Goal: Book appointment/travel/reservation

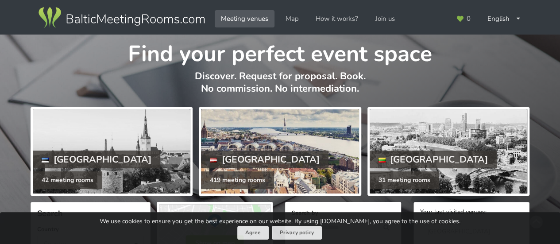
click at [229, 158] on div "[GEOGRAPHIC_DATA]" at bounding box center [265, 160] width 128 height 18
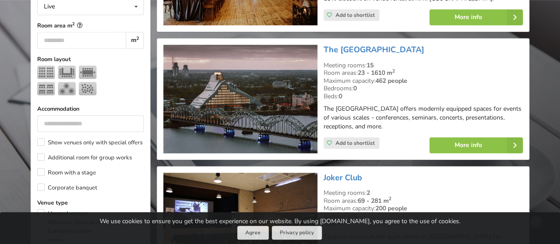
scroll to position [353, 0]
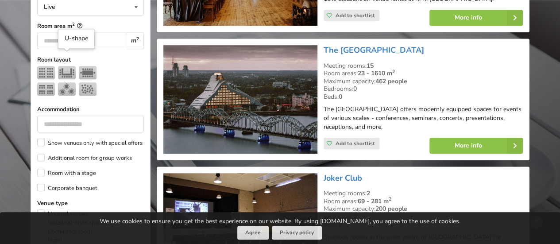
click at [65, 66] on img at bounding box center [67, 72] width 18 height 13
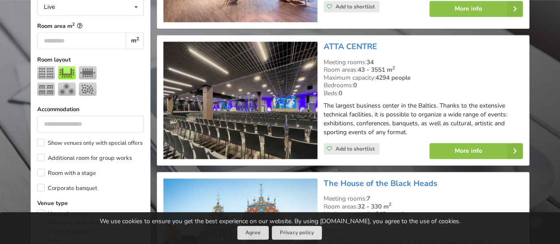
scroll to position [198, 0]
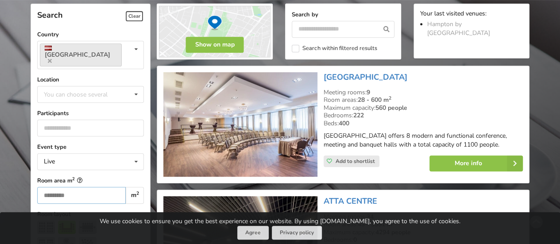
click at [87, 187] on input "number" at bounding box center [81, 195] width 89 height 17
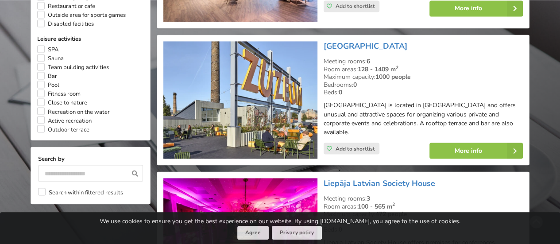
scroll to position [728, 0]
type input "***"
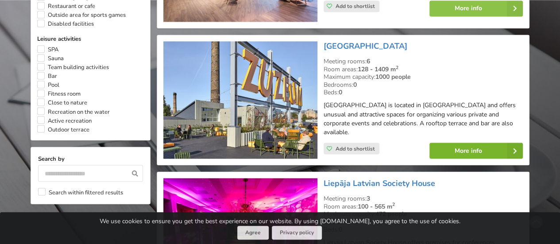
click at [475, 149] on link "More info" at bounding box center [476, 151] width 93 height 16
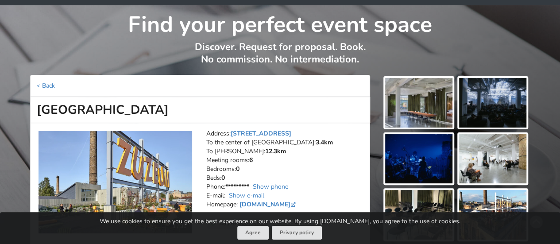
scroll to position [27, 0]
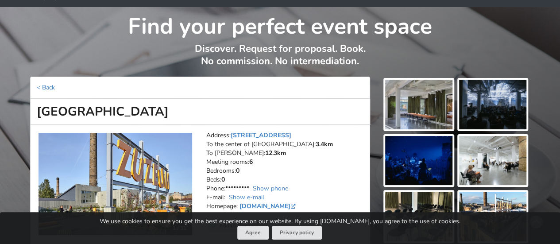
click at [426, 106] on img at bounding box center [418, 105] width 67 height 50
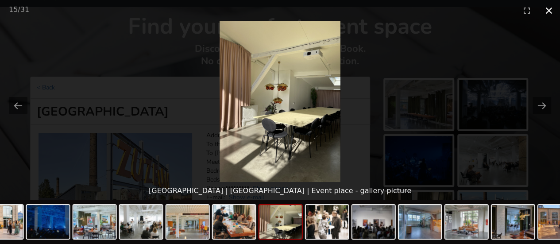
click at [551, 9] on button "Close gallery" at bounding box center [549, 10] width 22 height 21
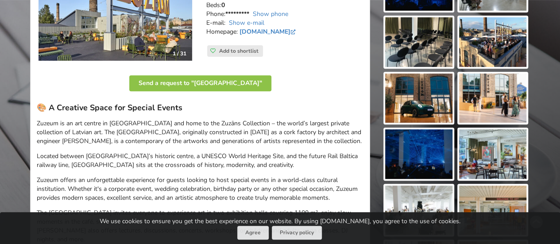
scroll to position [0, 0]
